Goal: Participate in discussion: Engage in conversation with other users on a specific topic

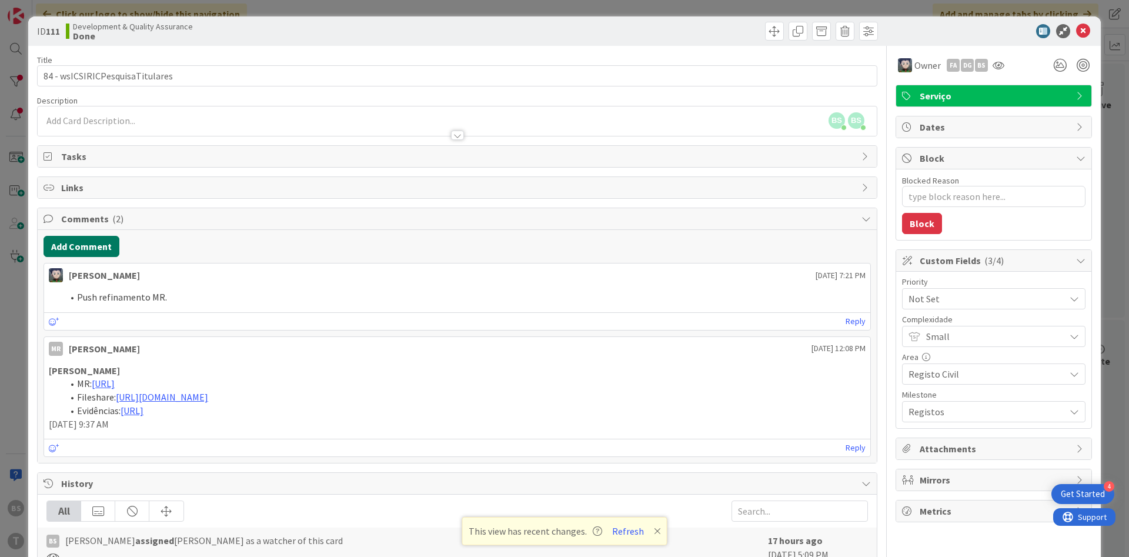
click at [98, 249] on button "Add Comment" at bounding box center [82, 246] width 76 height 21
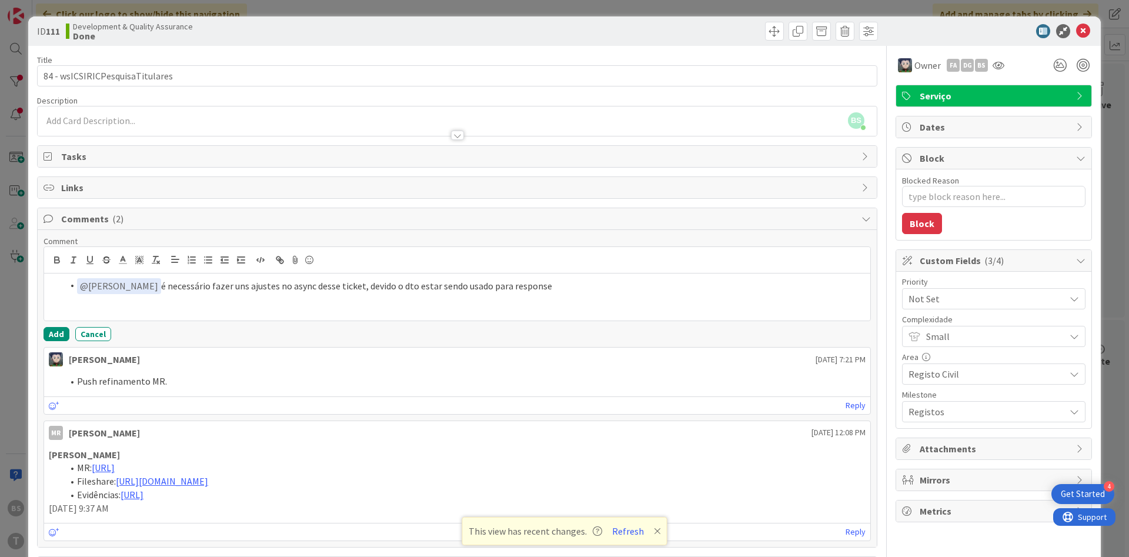
click at [414, 286] on li "﻿ @ Monica Rodrigues ﻿ é necessário fazer uns ajustes no async desse ticket, de…" at bounding box center [464, 286] width 803 height 16
click at [302, 316] on div "﻿ @ Monica Rodrigues ﻿ e @Se é necessário fazer uns ajustes no async desse tick…" at bounding box center [457, 297] width 826 height 47
click at [291, 310] on div "﻿ @ Monica Rodrigues ﻿ e @Se é necessário fazer uns ajustes no async desse tick…" at bounding box center [457, 297] width 826 height 47
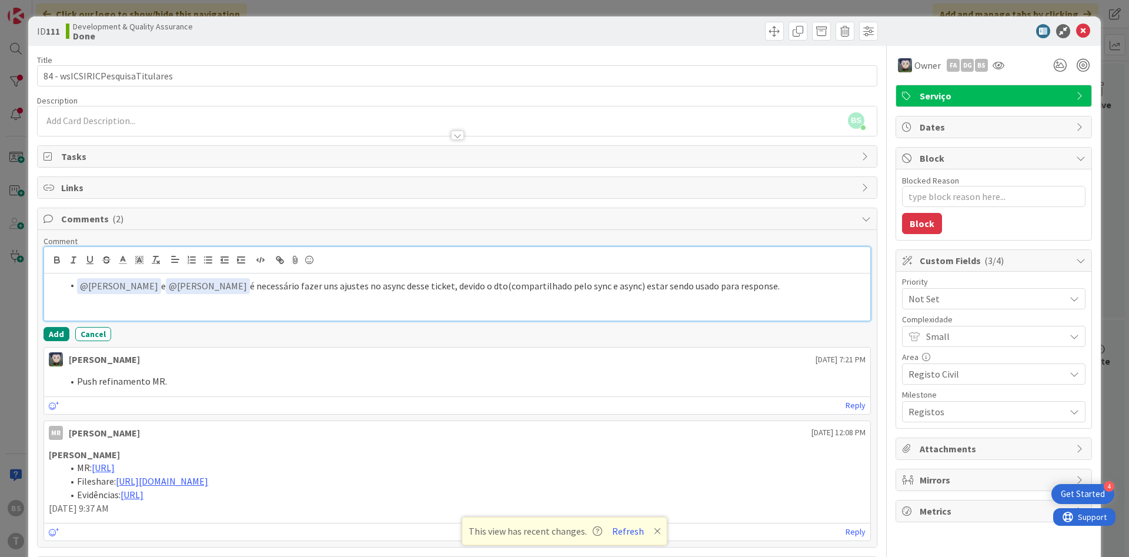
click at [805, 288] on li "﻿ @ Monica Rodrigues ﻿ e ﻿ @ Sergio Figueriedo ﻿ é necessário fazer uns ajustes…" at bounding box center [464, 286] width 803 height 16
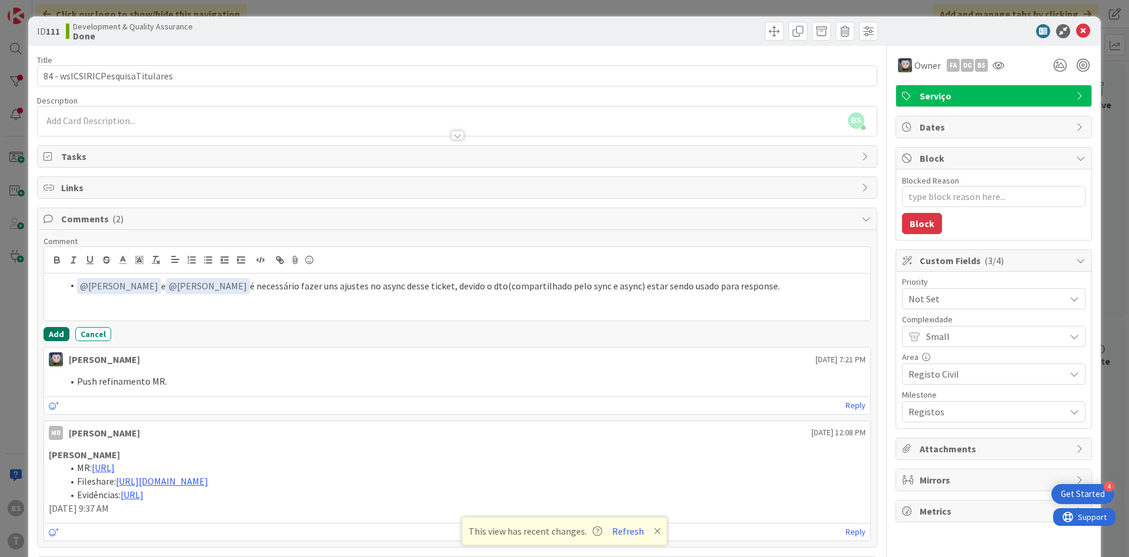
click at [59, 331] on button "Add" at bounding box center [57, 334] width 26 height 14
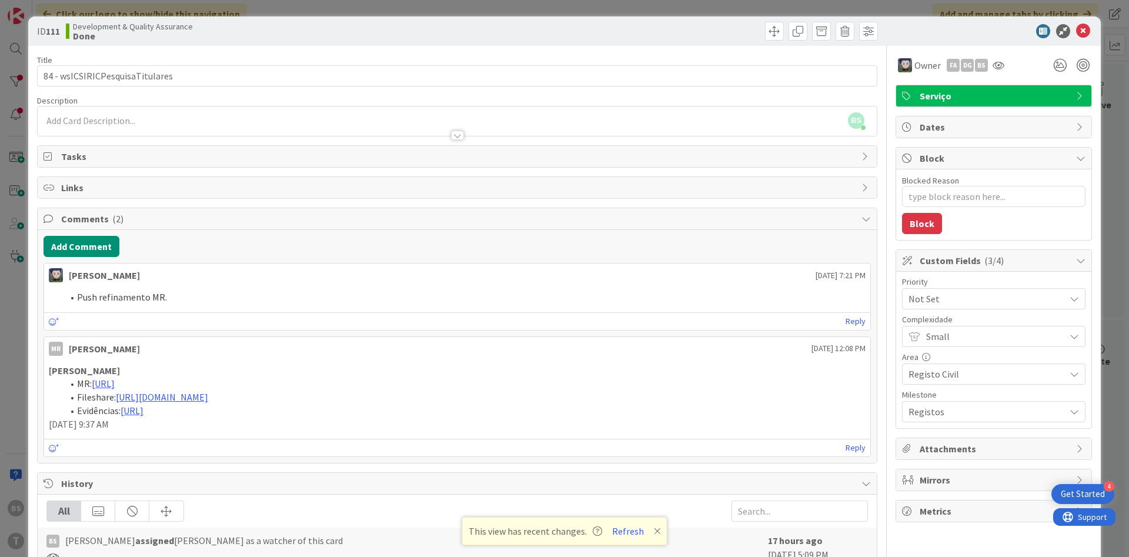
type textarea "x"
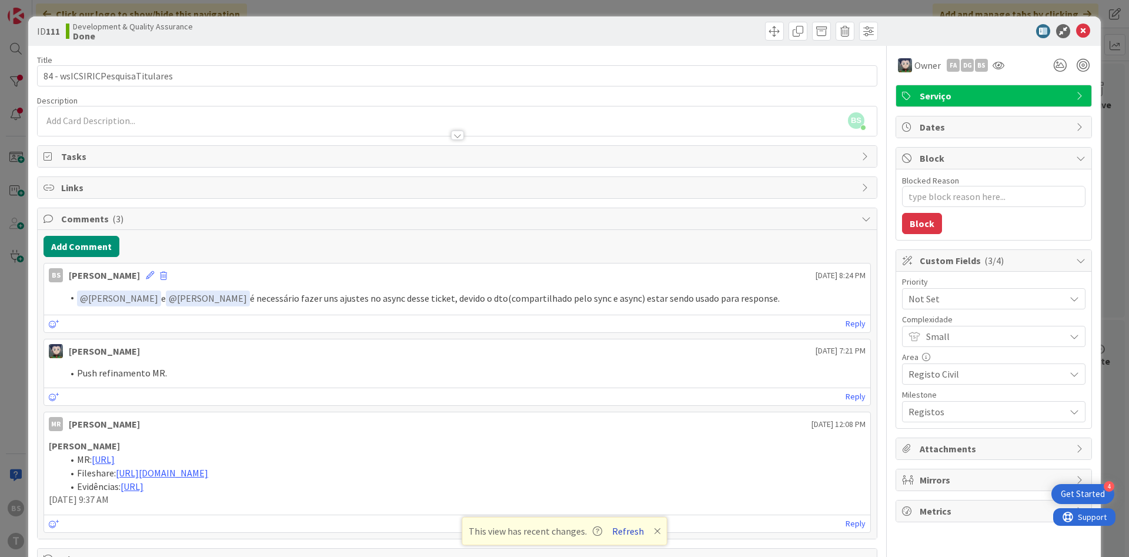
click at [626, 536] on button "Refresh" at bounding box center [628, 531] width 40 height 15
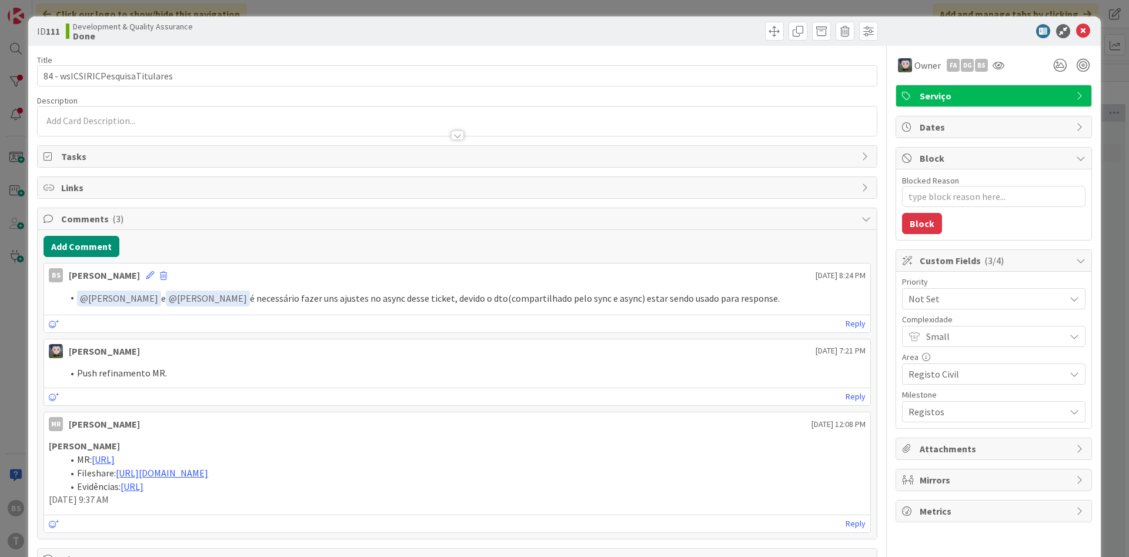
type textarea "x"
click at [1086, 30] on icon at bounding box center [1083, 31] width 14 height 14
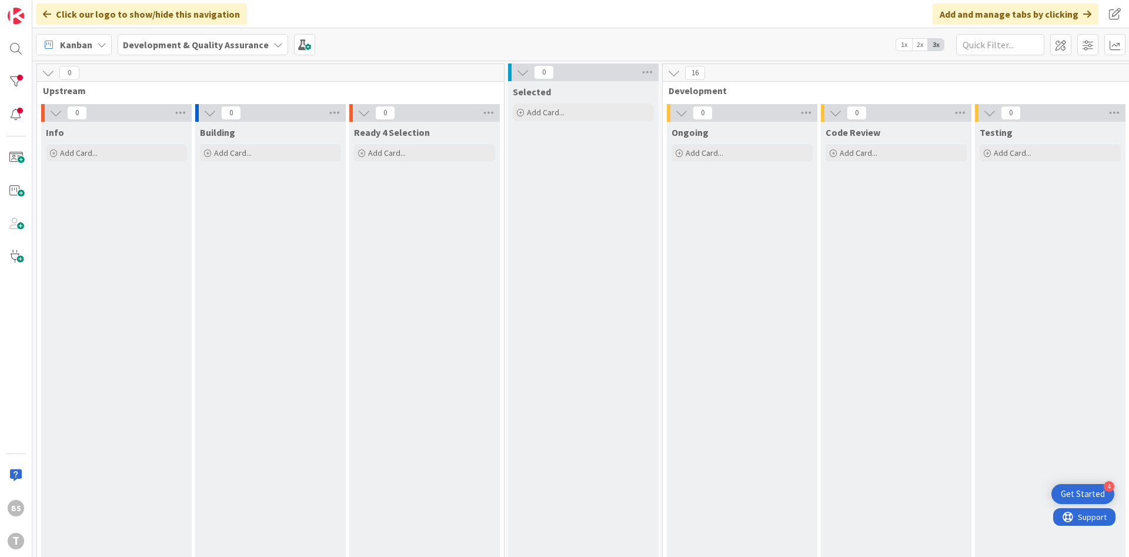
scroll to position [0, 222]
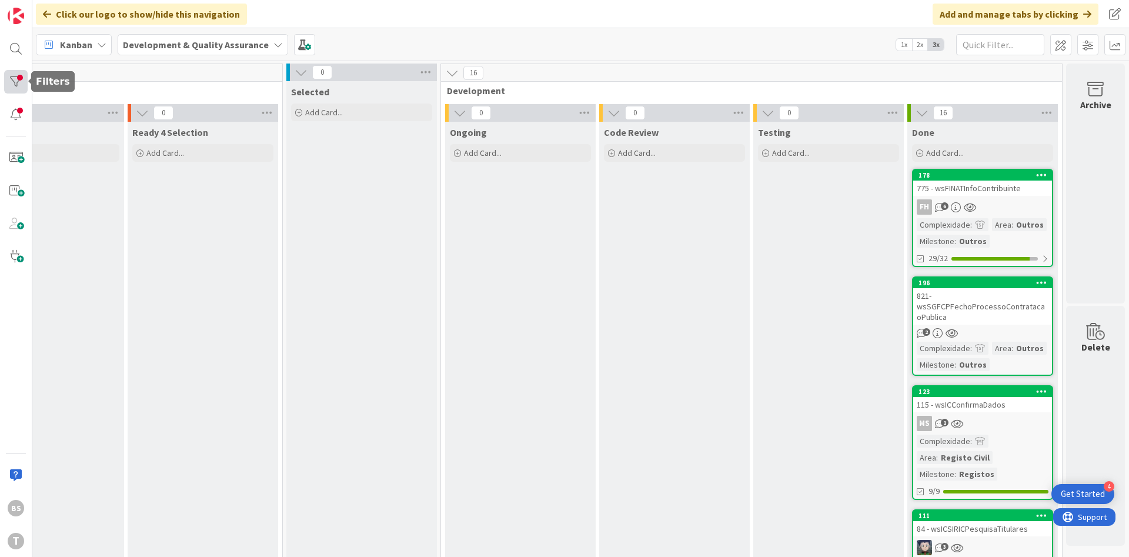
click at [14, 77] on div at bounding box center [16, 82] width 24 height 24
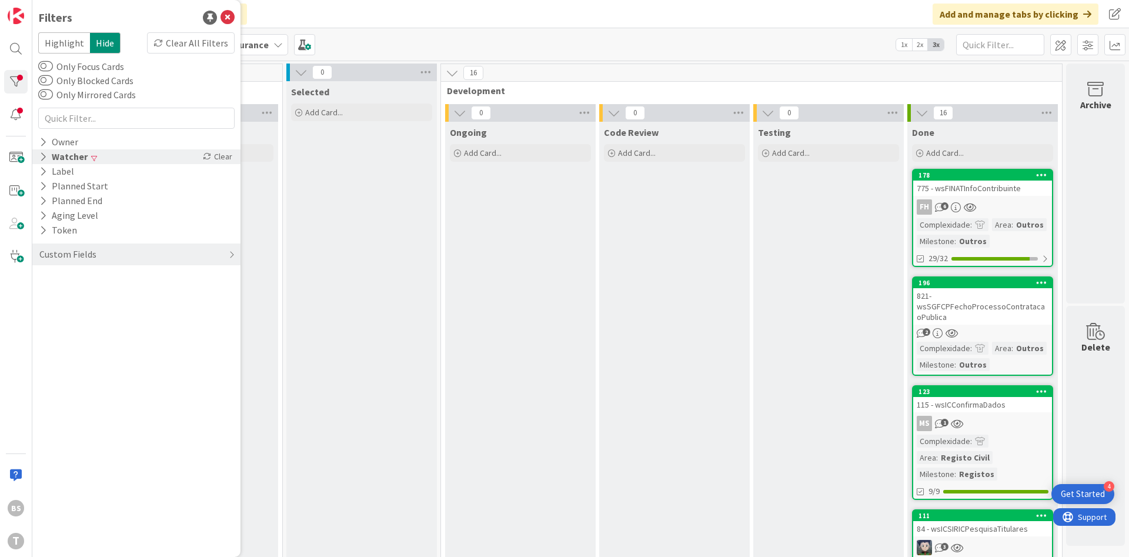
click at [68, 164] on div "Watcher" at bounding box center [63, 156] width 51 height 15
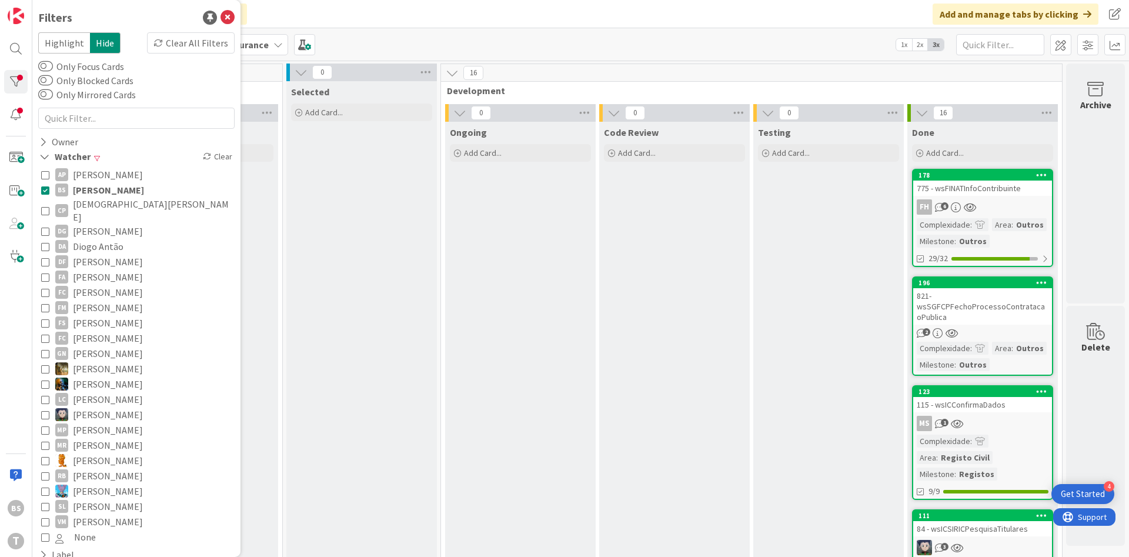
click at [71, 194] on button "BS [PERSON_NAME]" at bounding box center [136, 189] width 191 height 15
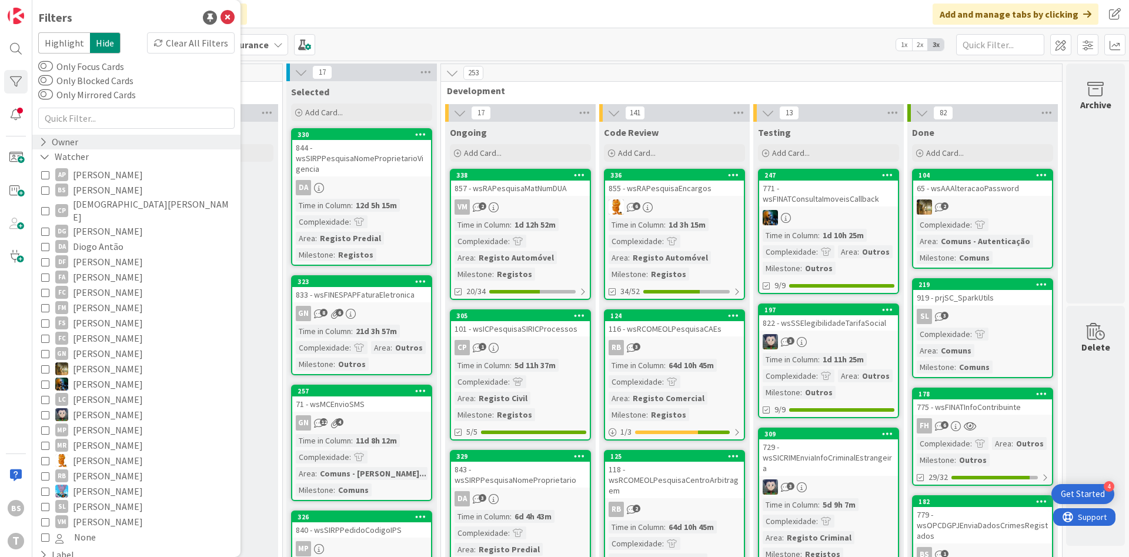
click at [62, 142] on div "Owner" at bounding box center [58, 142] width 41 height 15
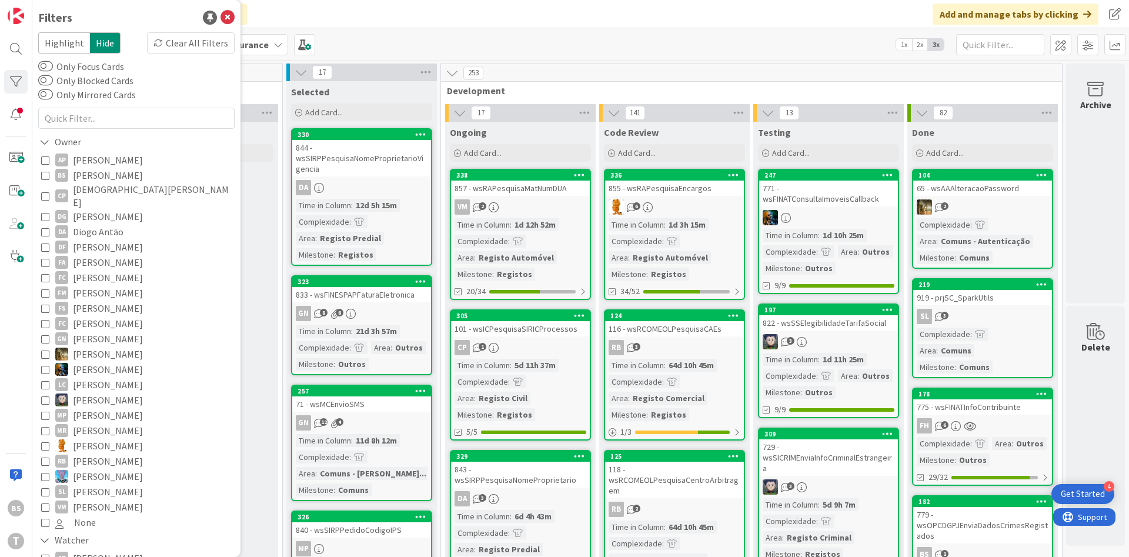
click at [82, 176] on span "[PERSON_NAME]" at bounding box center [108, 175] width 70 height 15
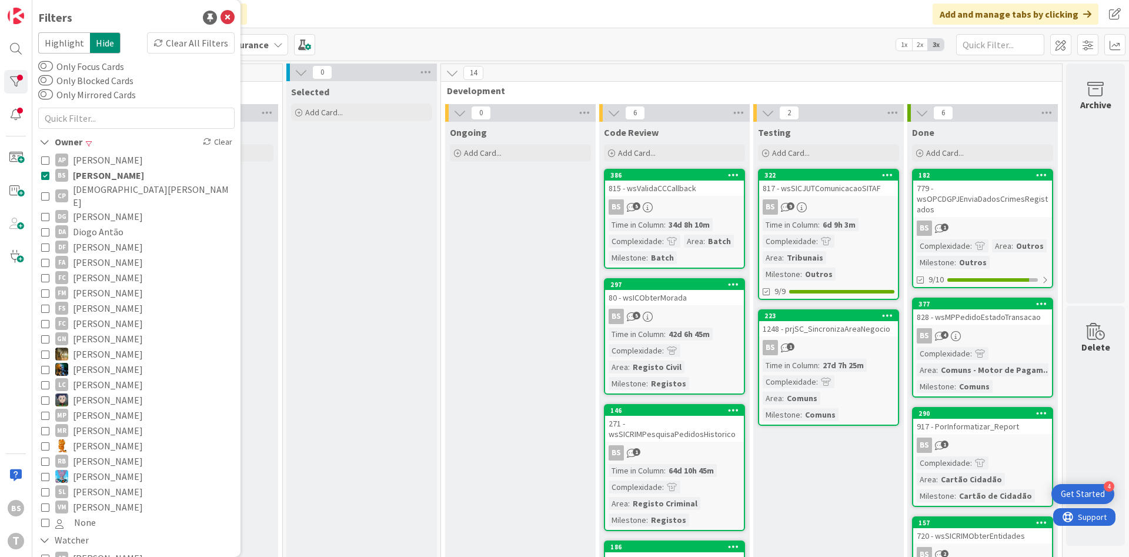
click at [557, 358] on div "Ongoing Add Card..." at bounding box center [520, 519] width 151 height 795
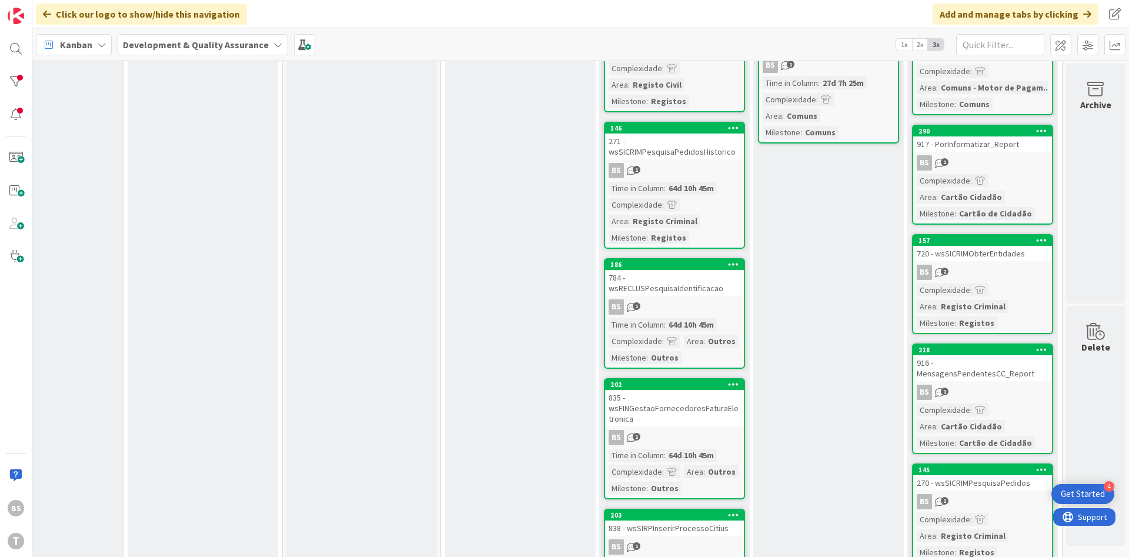
scroll to position [362, 222]
